Goal: Transaction & Acquisition: Purchase product/service

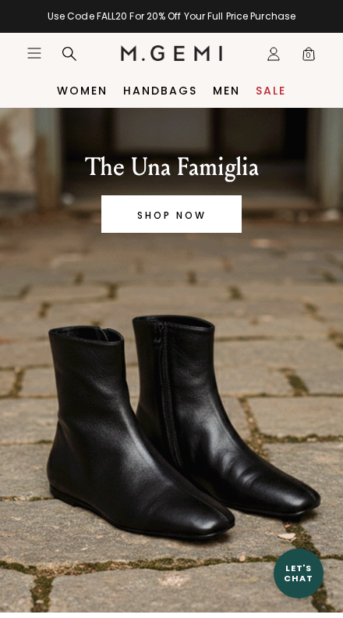
click at [276, 55] on icon at bounding box center [274, 57] width 11 height 5
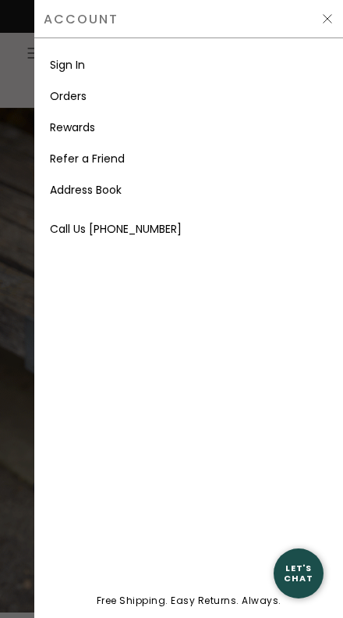
click at [85, 69] on link "Sign In" at bounding box center [67, 65] width 35 height 16
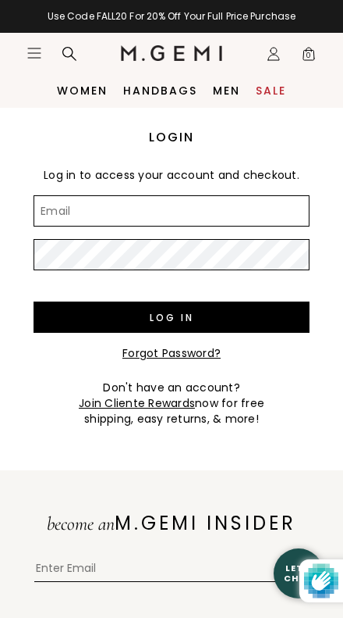
click at [138, 206] on input "Email" at bounding box center [172, 210] width 276 height 31
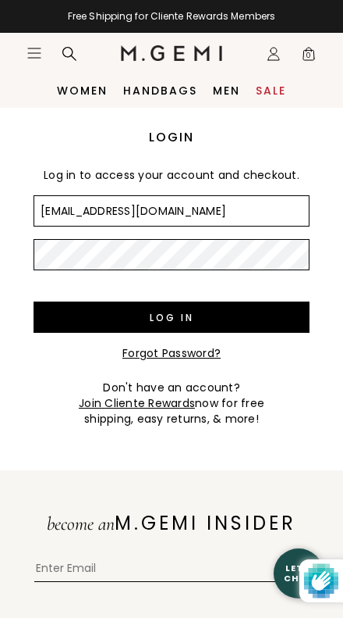
type input "Munmilmaimm@gmail.com"
click at [172, 317] on input "Log in" at bounding box center [172, 316] width 276 height 31
click at [204, 321] on input "Log in" at bounding box center [172, 316] width 276 height 31
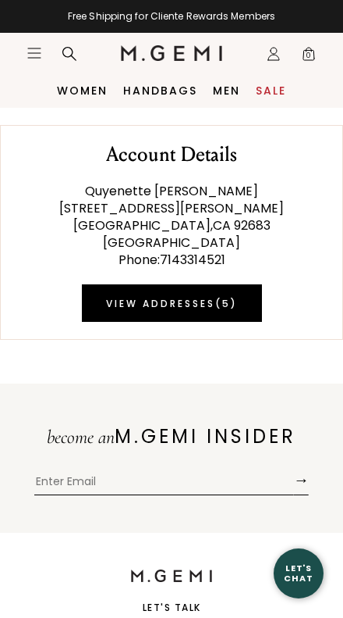
click at [40, 51] on icon "Icons/20x20/hamburger@2x" at bounding box center [35, 53] width 16 height 16
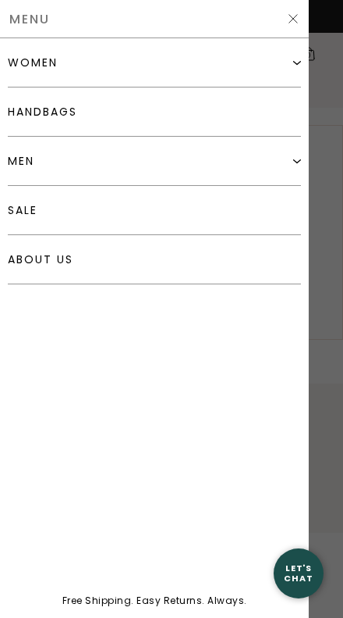
click at [331, 309] on div at bounding box center [171, 309] width 343 height 618
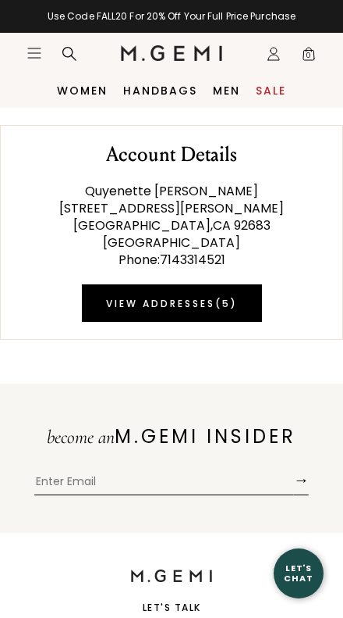
click at [276, 60] on icon at bounding box center [274, 57] width 11 height 5
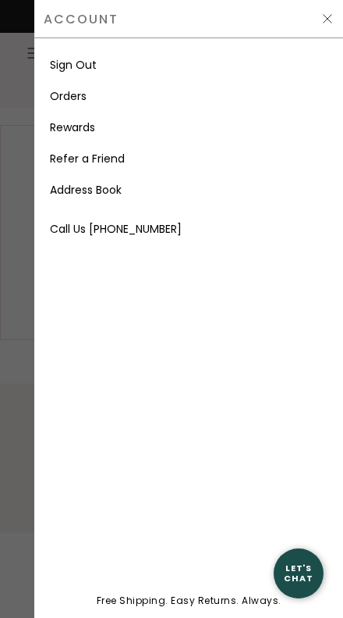
click at [102, 98] on li "Orders" at bounding box center [189, 95] width 278 height 31
click at [67, 100] on link "Orders" at bounding box center [68, 96] width 37 height 16
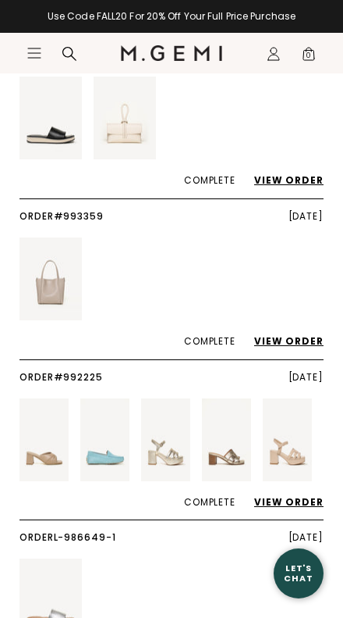
scroll to position [176, 0]
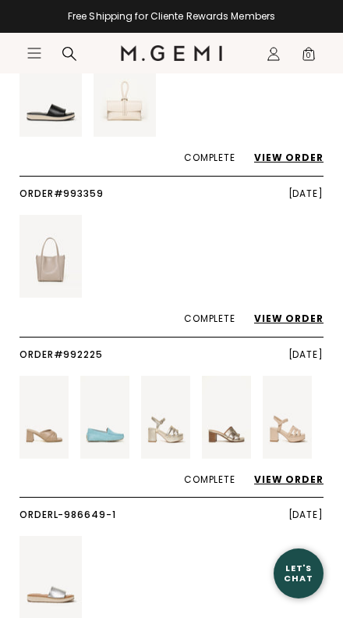
click at [99, 433] on img at bounding box center [104, 416] width 49 height 83
click at [295, 476] on link "View Order" at bounding box center [281, 478] width 85 height 13
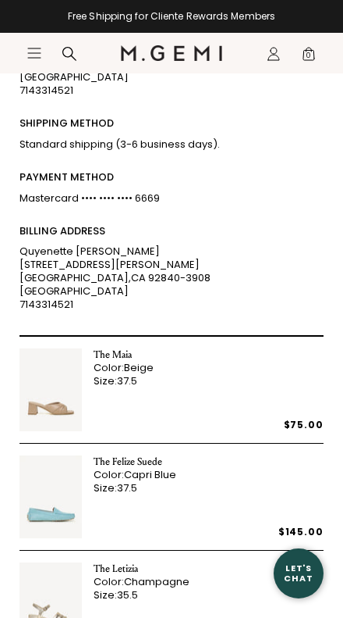
scroll to position [288, 0]
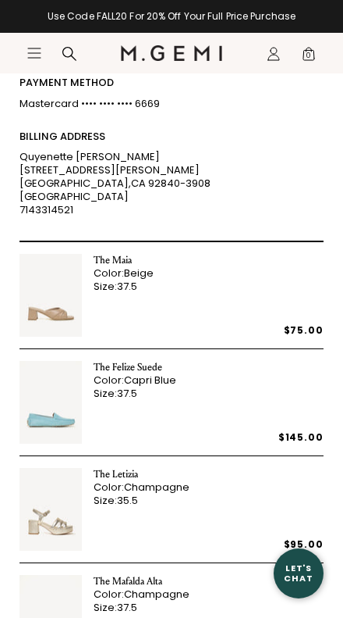
click at [133, 361] on div "The Felize Suede" at bounding box center [135, 367] width 83 height 13
click at [45, 416] on img at bounding box center [51, 402] width 62 height 83
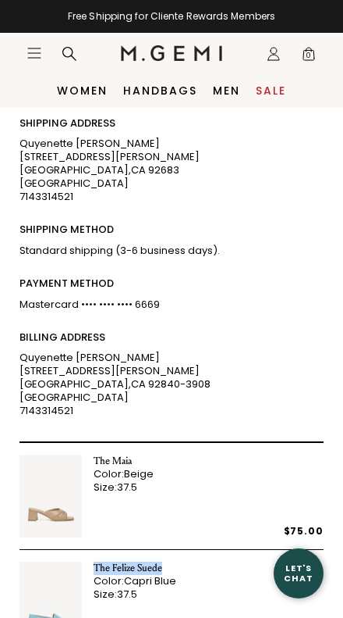
scroll to position [0, 0]
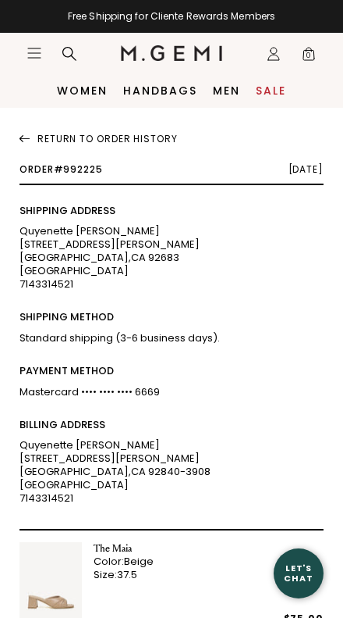
click at [73, 54] on icon at bounding box center [69, 54] width 14 height 14
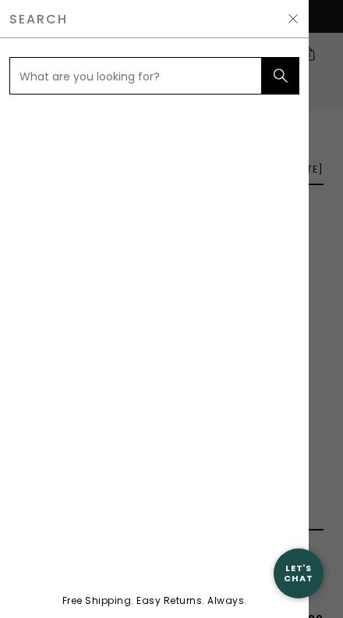
click at [93, 68] on input "text" at bounding box center [135, 75] width 253 height 37
click at [27, 78] on input "text" at bounding box center [135, 75] width 253 height 37
paste input "The Felize Suede"
type input "The Felize Suede"
click at [279, 74] on icon "submit" at bounding box center [281, 76] width 16 height 16
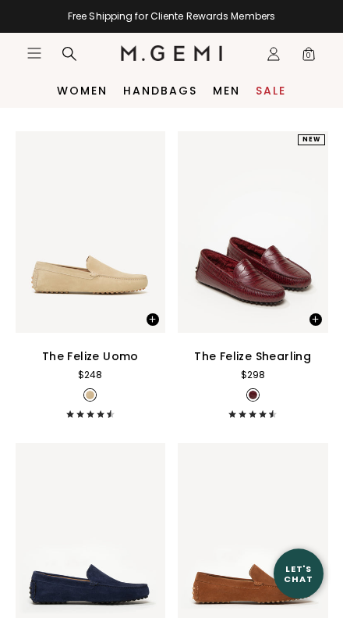
scroll to position [4129, 0]
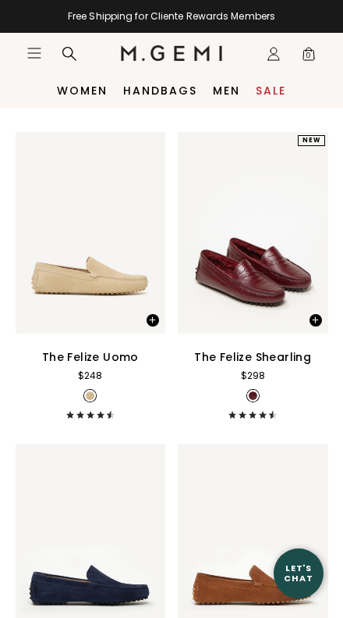
click at [272, 87] on link "Sale" at bounding box center [271, 90] width 30 height 12
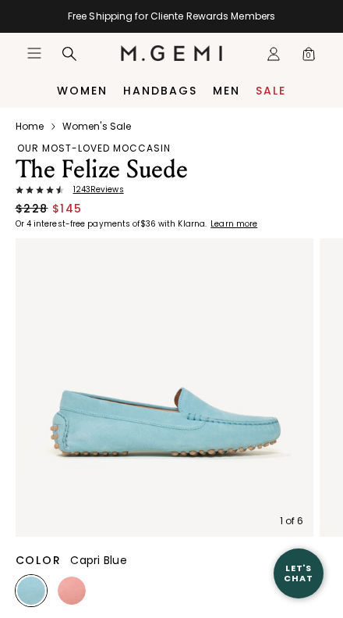
click at [77, 592] on img at bounding box center [72, 590] width 28 height 28
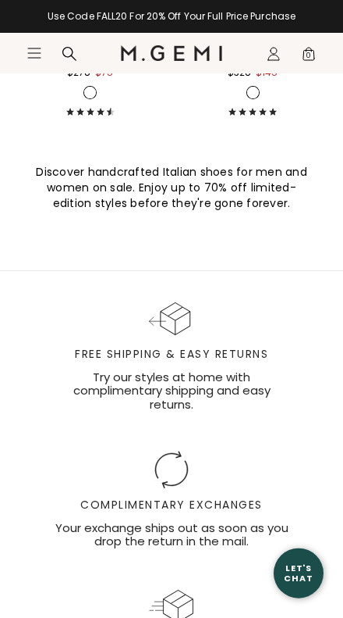
scroll to position [13755, 0]
